Goal: Transaction & Acquisition: Purchase product/service

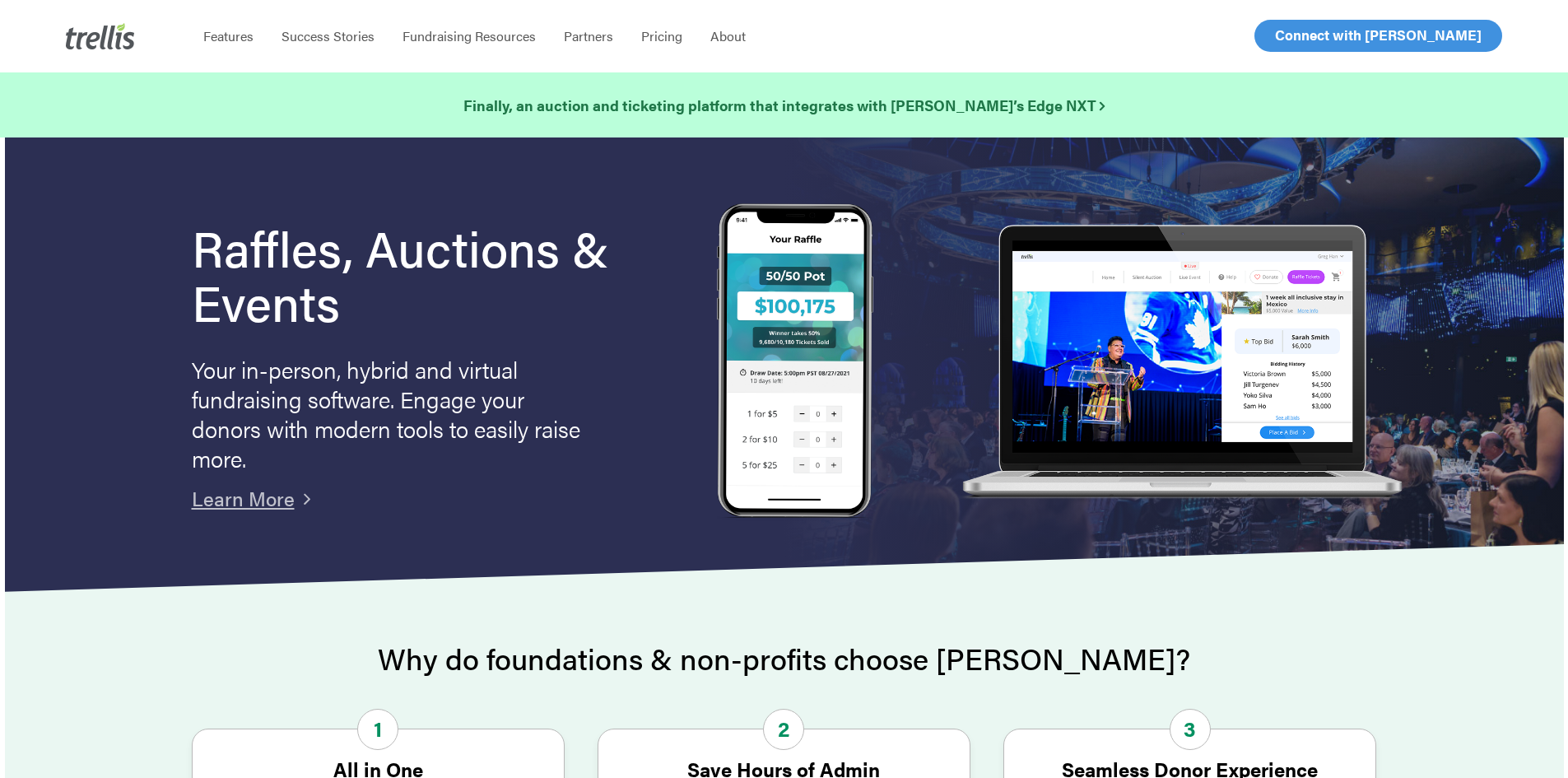
click at [1301, 33] on span "Log In" at bounding box center [1294, 35] width 40 height 20
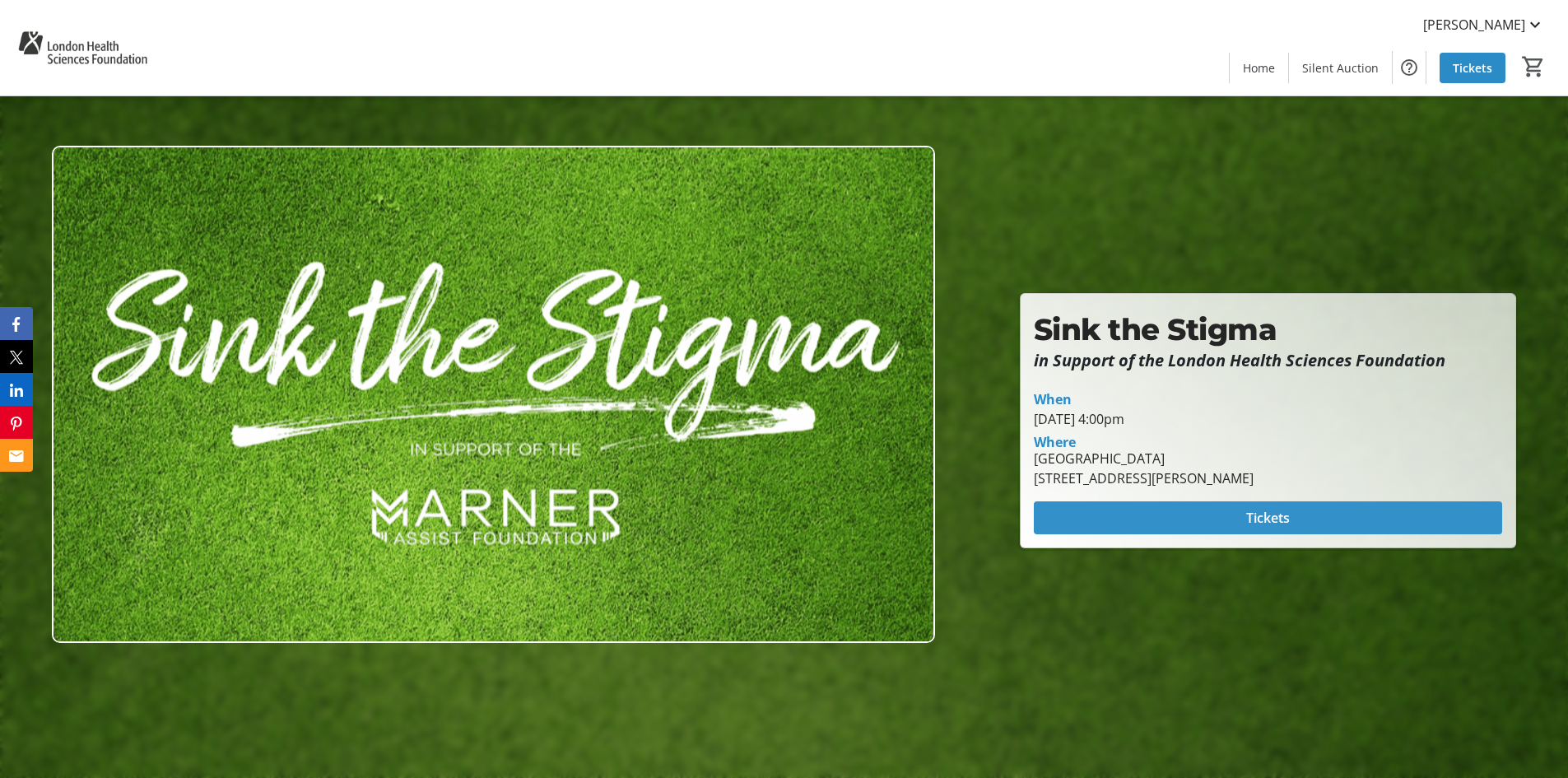
click at [1335, 516] on span at bounding box center [1268, 518] width 469 height 40
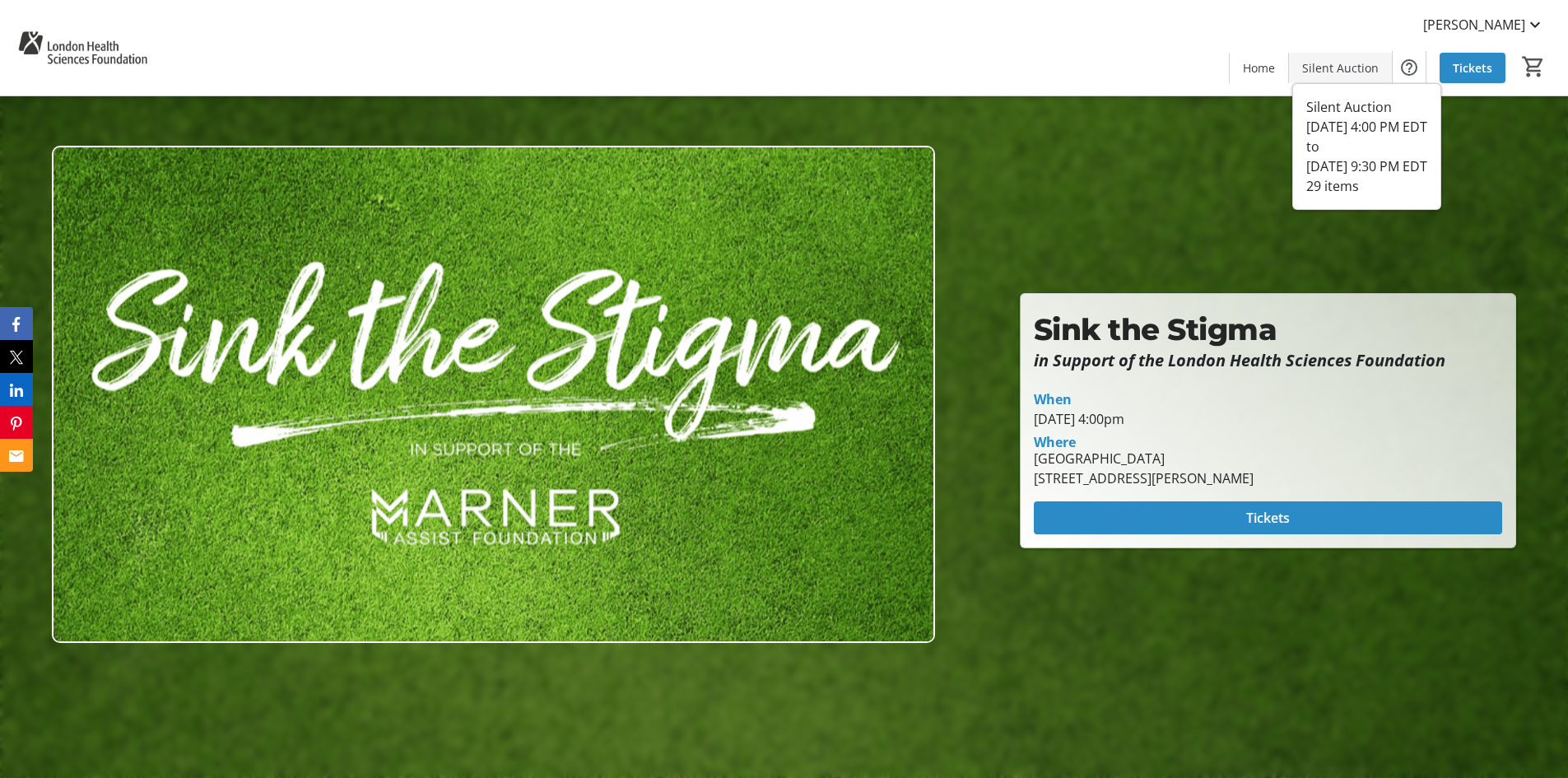
click at [1318, 69] on span "Silent Auction" at bounding box center [1340, 68] width 77 height 17
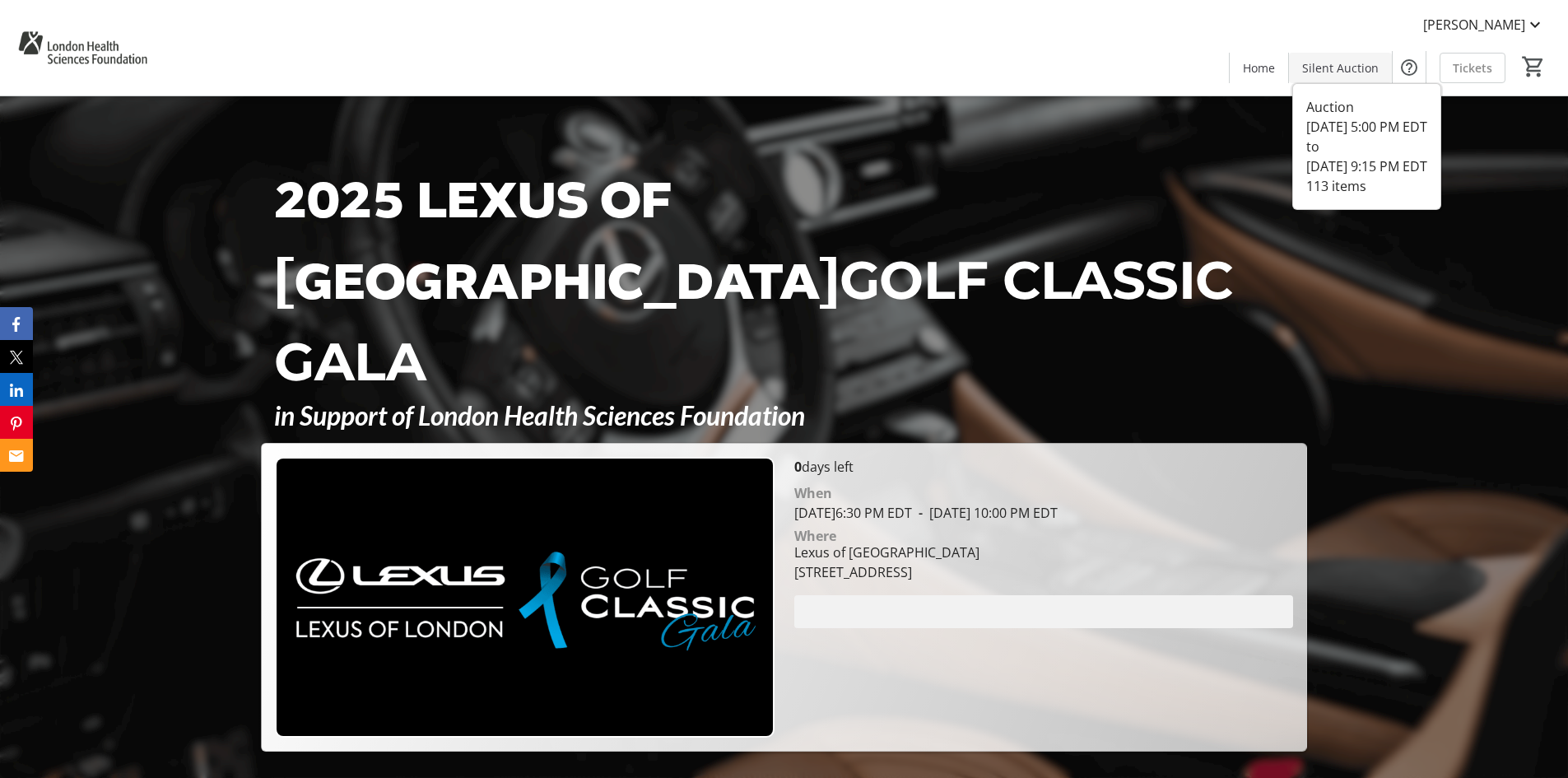
click at [1352, 73] on span "Silent Auction" at bounding box center [1340, 68] width 77 height 17
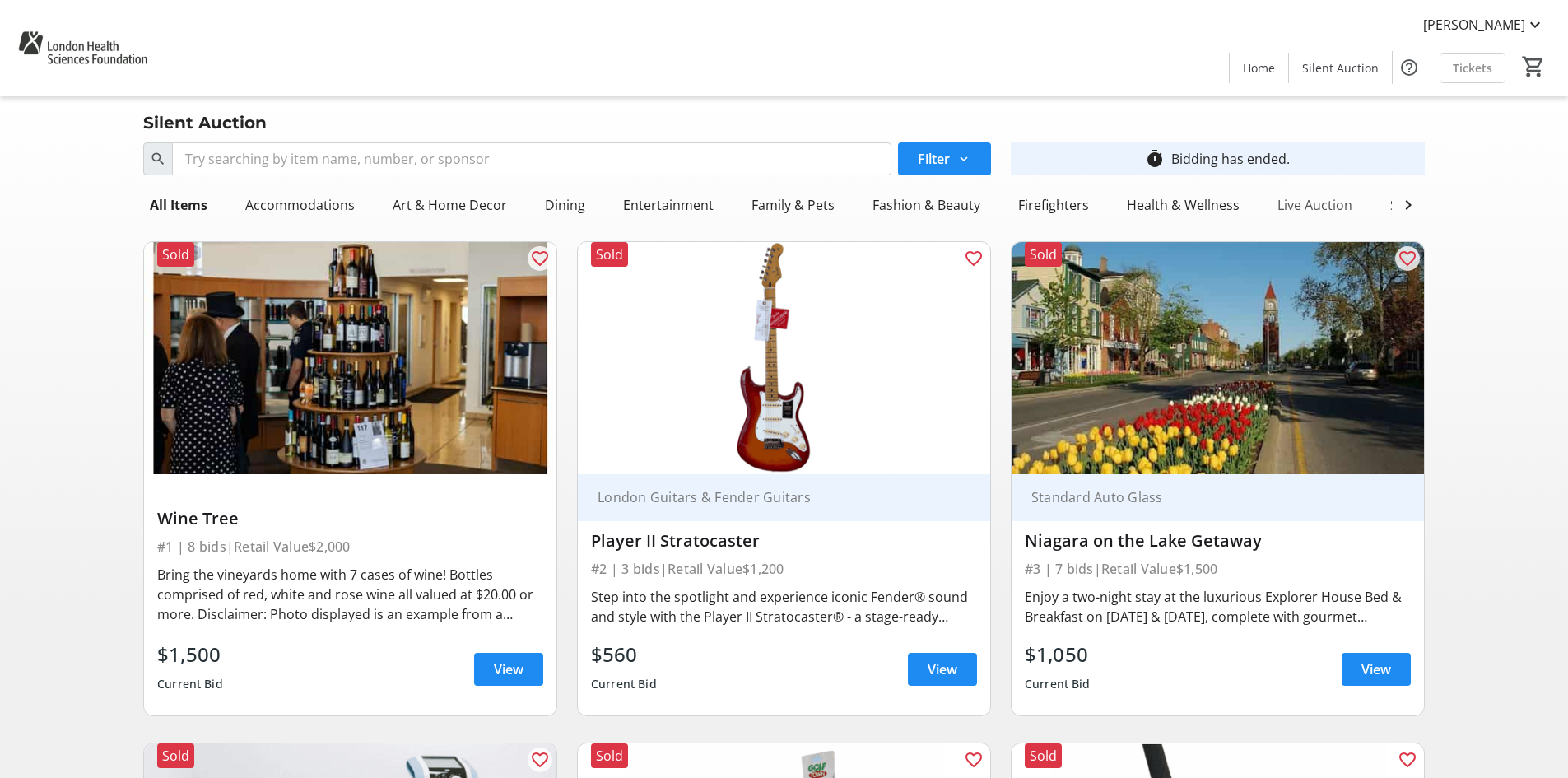
click at [1308, 198] on div "Live Auction" at bounding box center [1315, 204] width 88 height 33
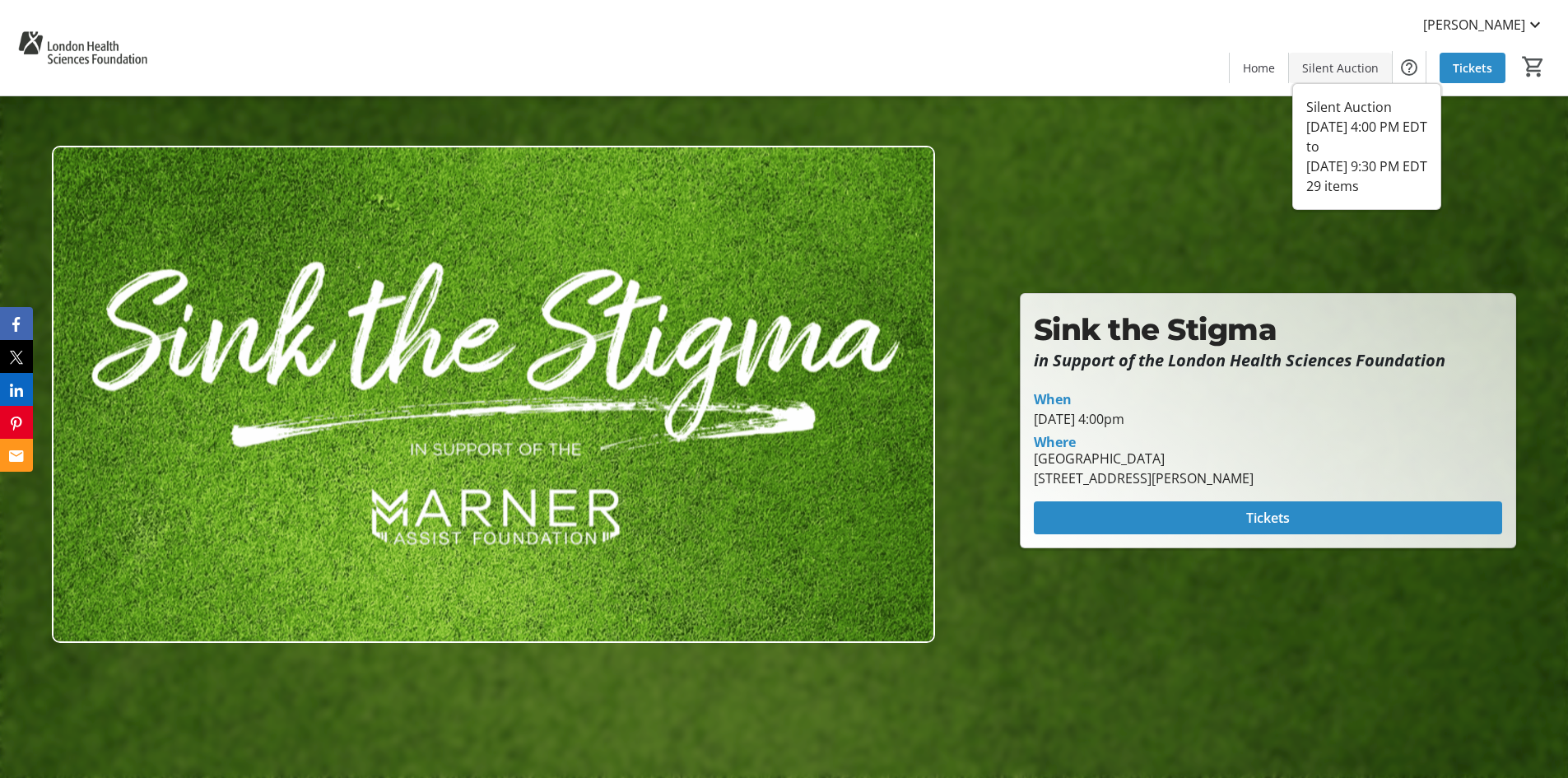
click at [1326, 66] on span "Silent Auction" at bounding box center [1340, 68] width 77 height 17
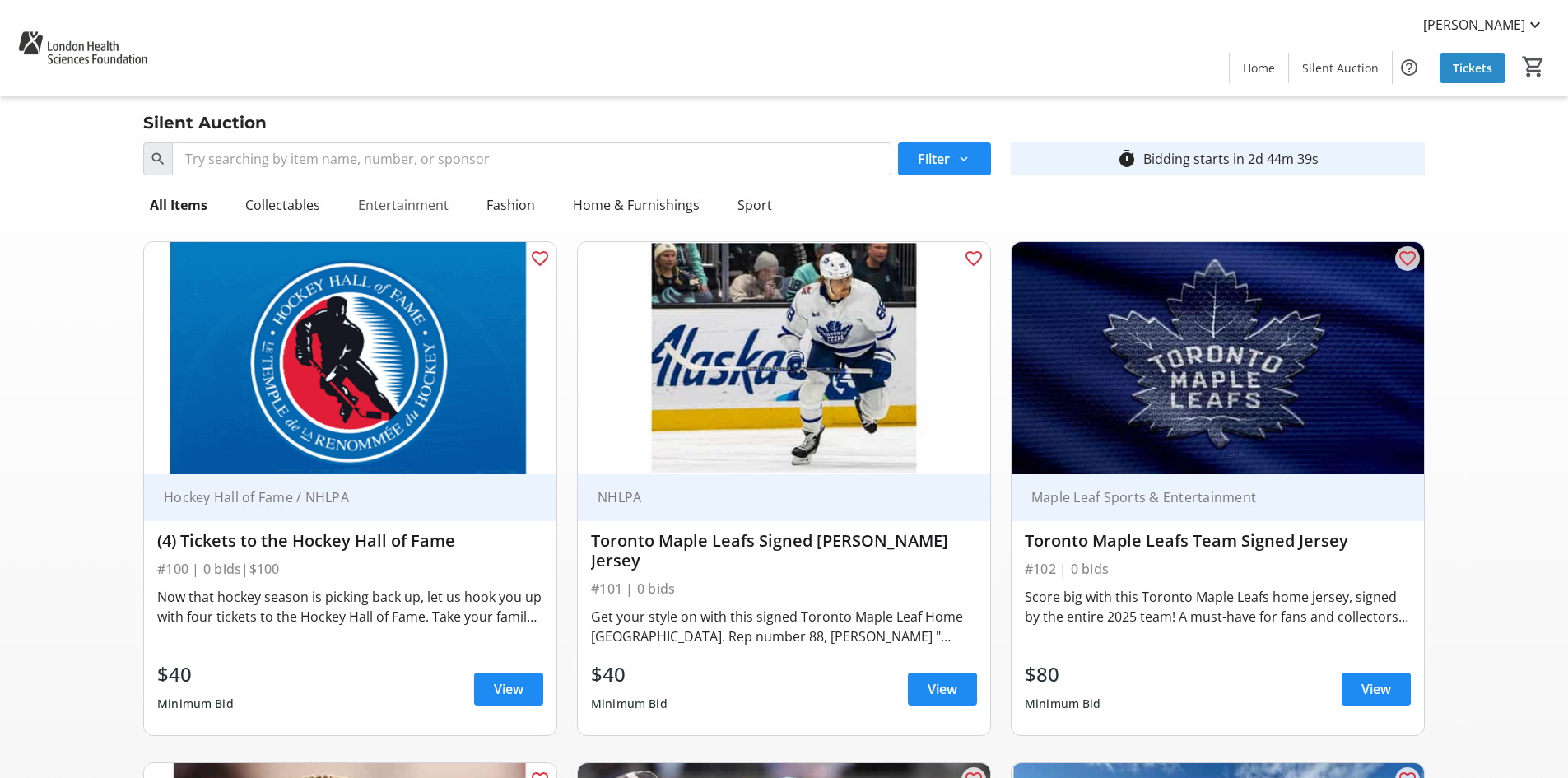
click at [420, 201] on div "Entertainment" at bounding box center [404, 204] width 104 height 33
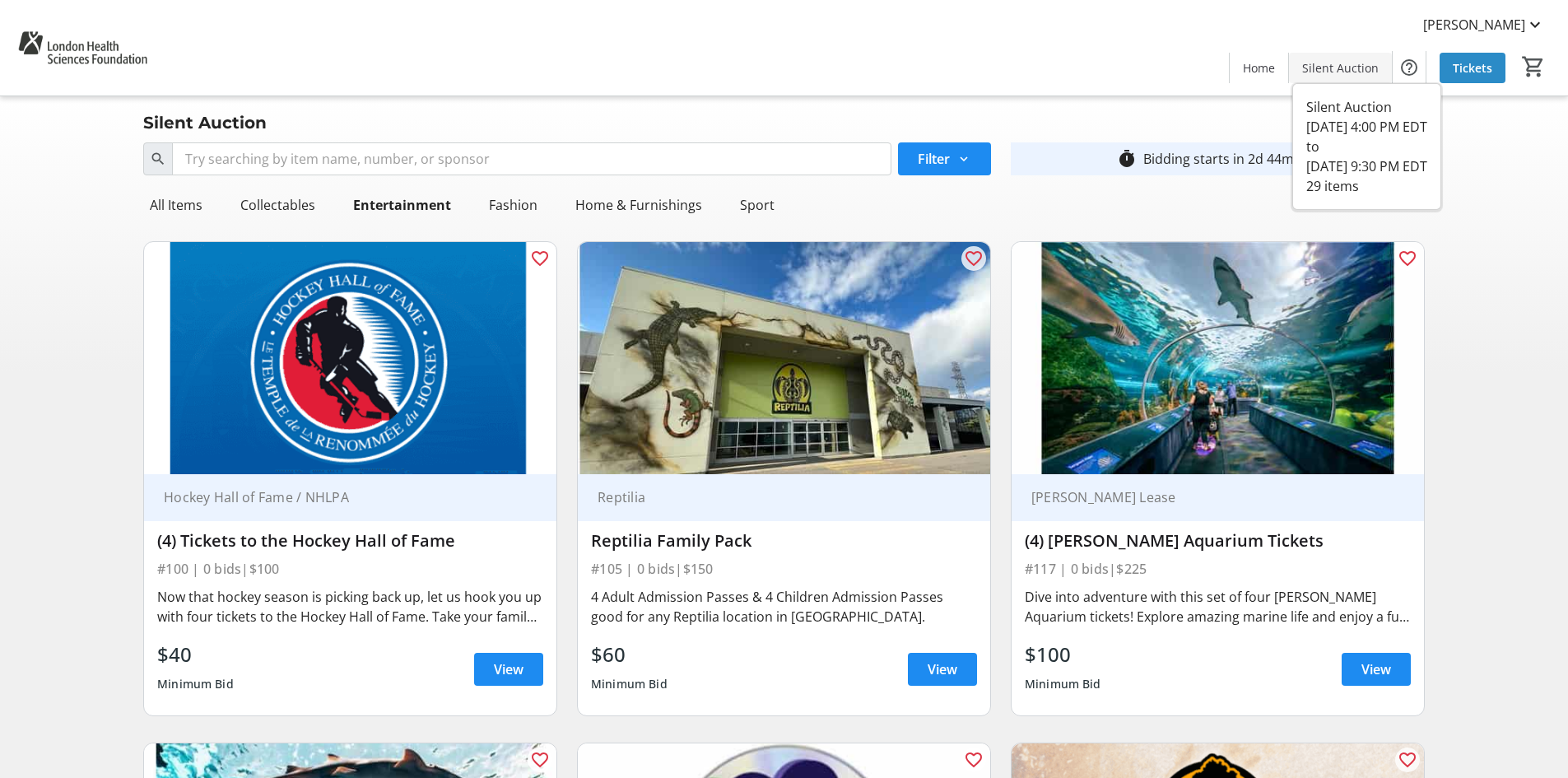
click at [1329, 71] on span "Silent Auction" at bounding box center [1340, 68] width 77 height 17
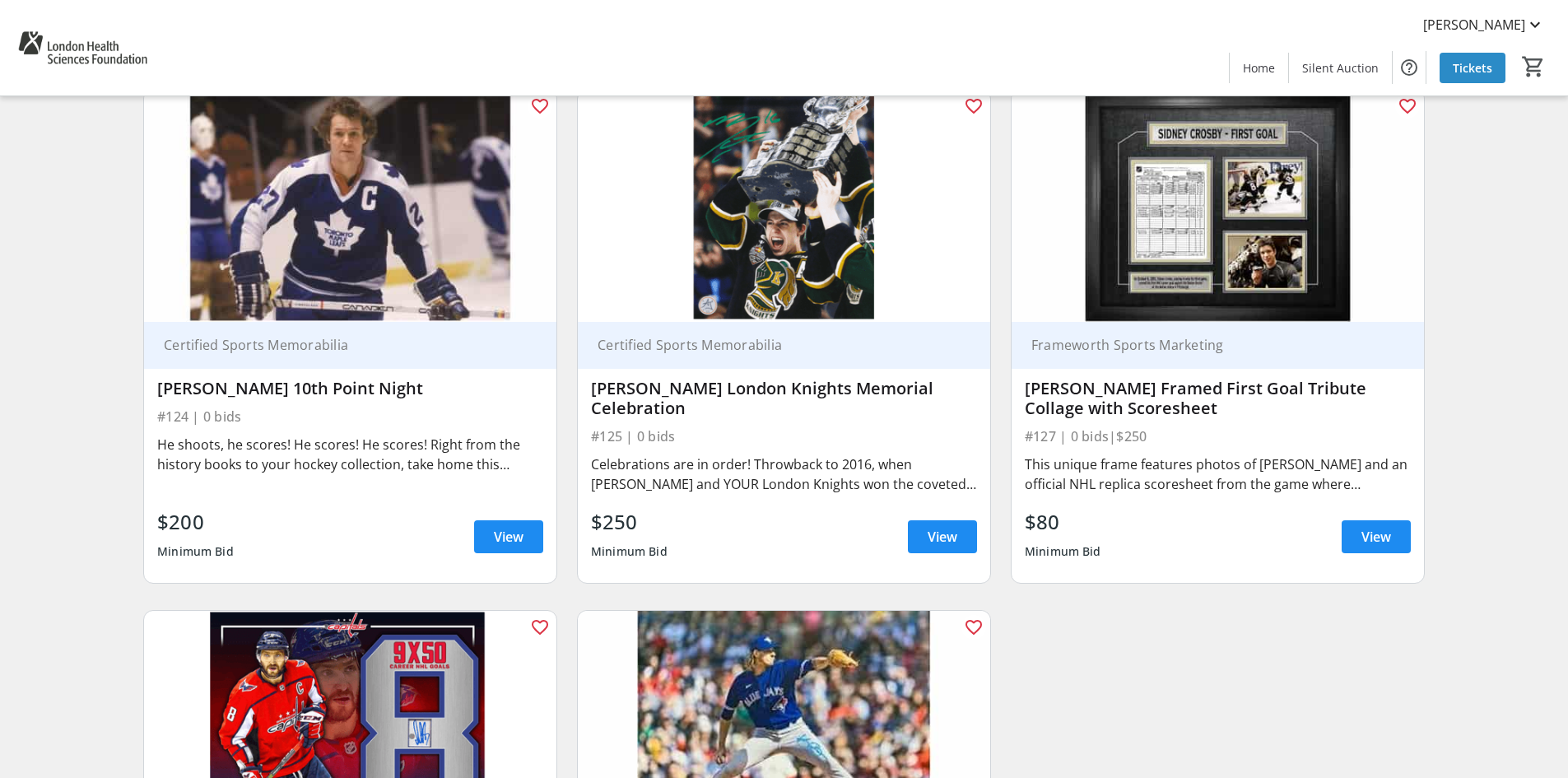
scroll to position [4060, 0]
